Goal: Find specific page/section: Find specific page/section

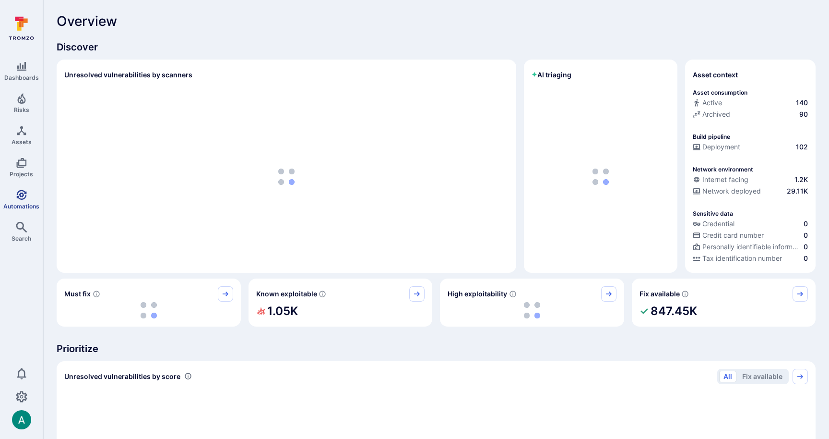
click at [20, 196] on icon "Automations" at bounding box center [22, 195] width 12 height 12
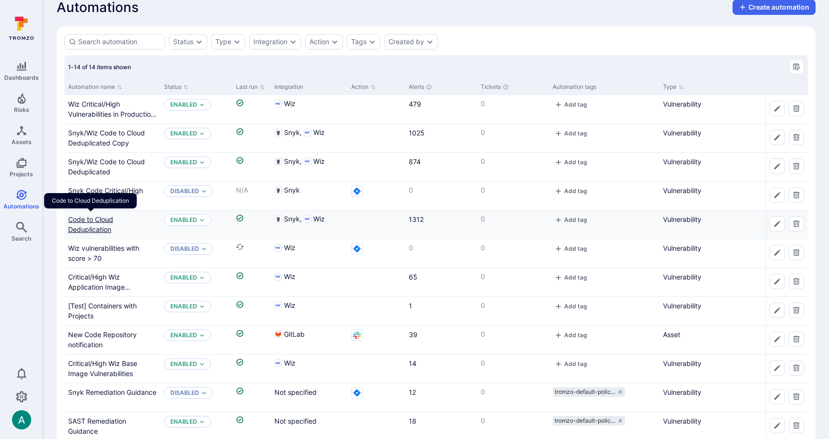
scroll to position [14, 0]
click at [104, 218] on link "Code to Cloud Deduplication" at bounding box center [90, 224] width 45 height 18
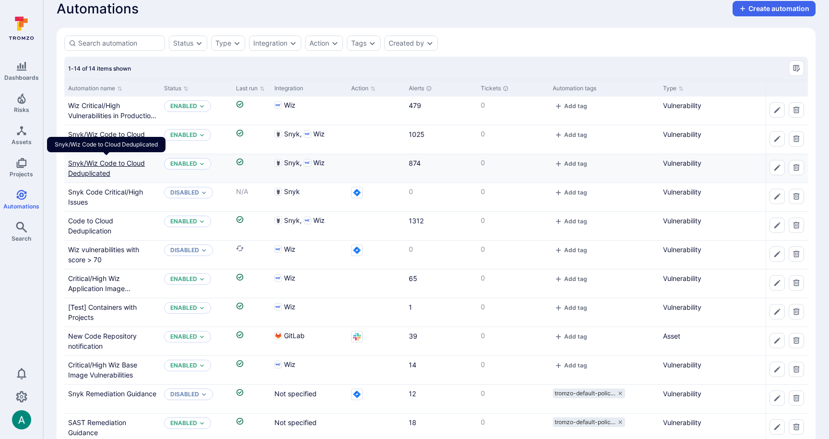
click at [106, 167] on div "Snyk/Wiz Code to Cloud Deduplicated" at bounding box center [112, 168] width 88 height 20
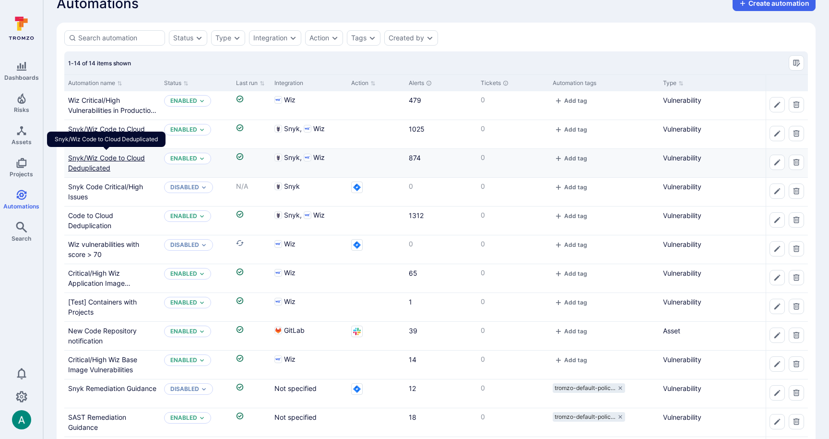
click at [105, 157] on link "Snyk/Wiz Code to Cloud Deduplicated" at bounding box center [106, 163] width 77 height 18
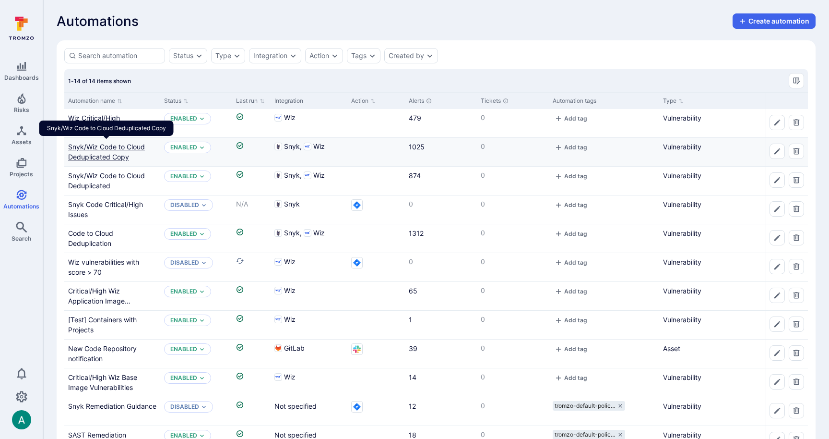
scroll to position [0, 0]
click at [107, 145] on link "Snyk/Wiz Code to Cloud Deduplicated Copy" at bounding box center [106, 152] width 77 height 18
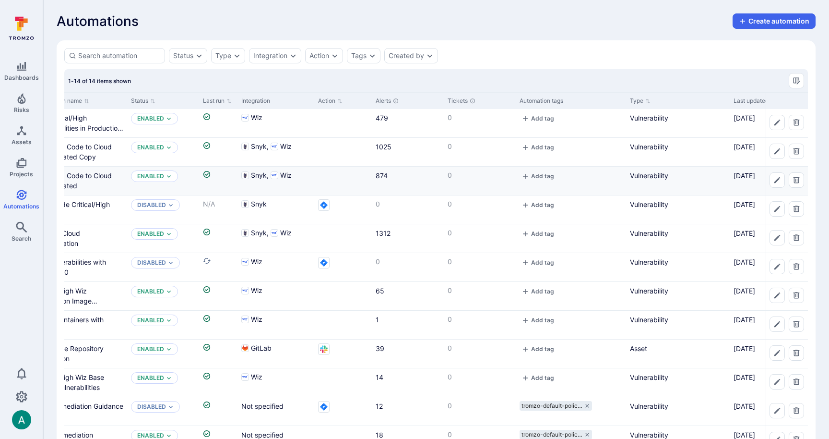
scroll to position [0, 0]
